Goal: Task Accomplishment & Management: Use online tool/utility

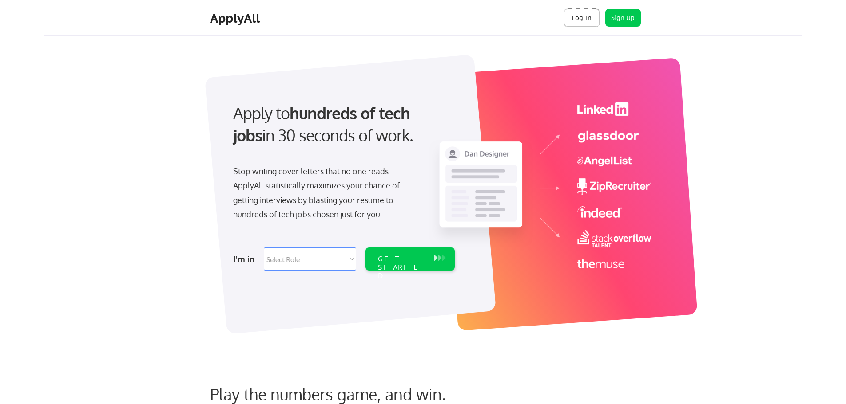
click at [579, 19] on button "Log In" at bounding box center [582, 18] width 36 height 18
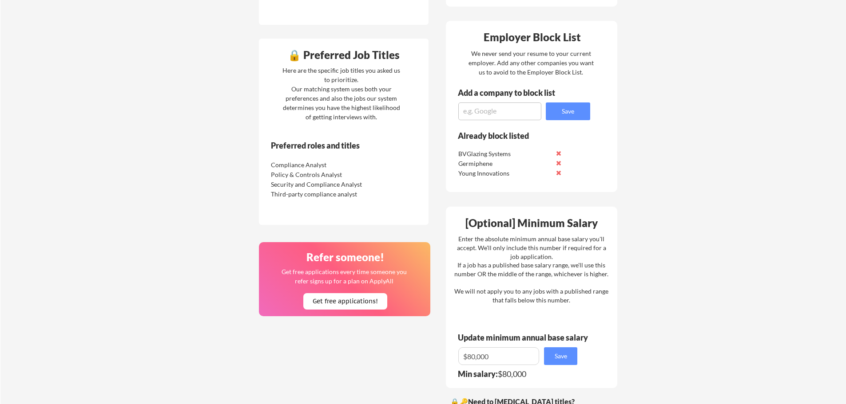
scroll to position [355, 0]
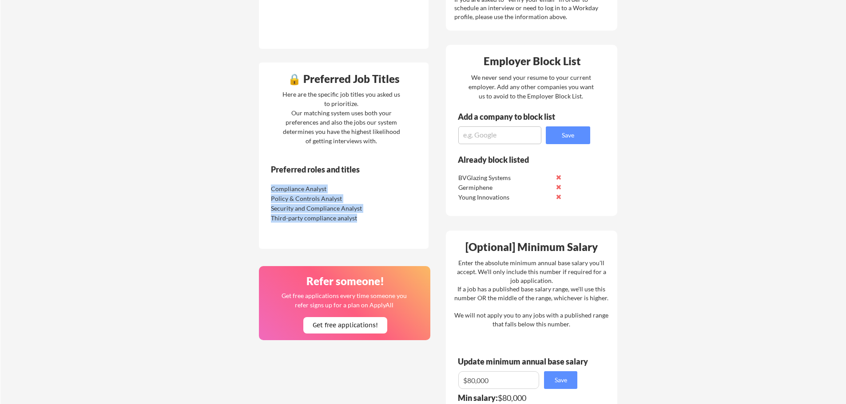
drag, startPoint x: 272, startPoint y: 190, endPoint x: 356, endPoint y: 218, distance: 88.7
click at [356, 218] on div "Compliance Analyst Policy & Controls Analyst Security and Compliance Analyst Th…" at bounding box center [325, 203] width 112 height 40
click at [331, 214] on div "Third-party compliance analyst" at bounding box center [325, 218] width 112 height 10
drag, startPoint x: 272, startPoint y: 198, endPoint x: 359, endPoint y: 219, distance: 90.0
click at [359, 219] on div "Compliance Analyst Policy & Controls Analyst Security and Compliance Analyst Th…" at bounding box center [325, 203] width 112 height 40
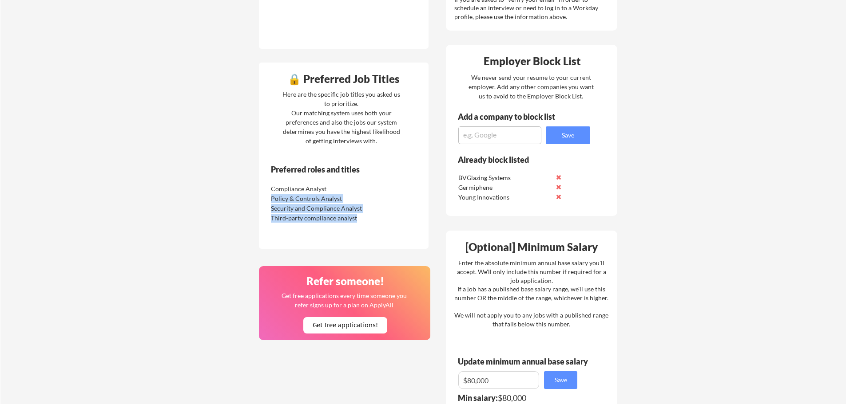
copy div "Policy & Controls Analyst Security and Compliance Analyst Third-party complianc…"
